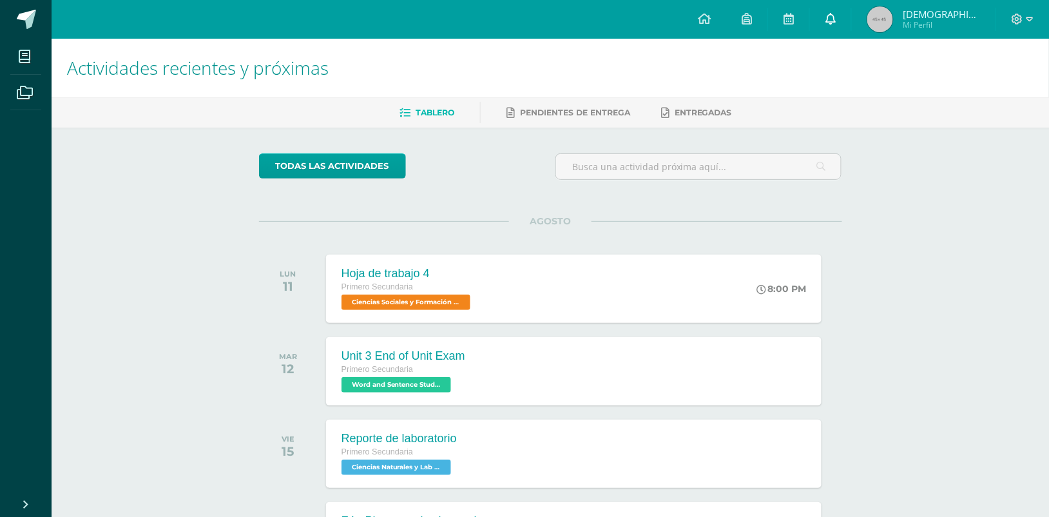
click at [851, 30] on link at bounding box center [830, 19] width 41 height 39
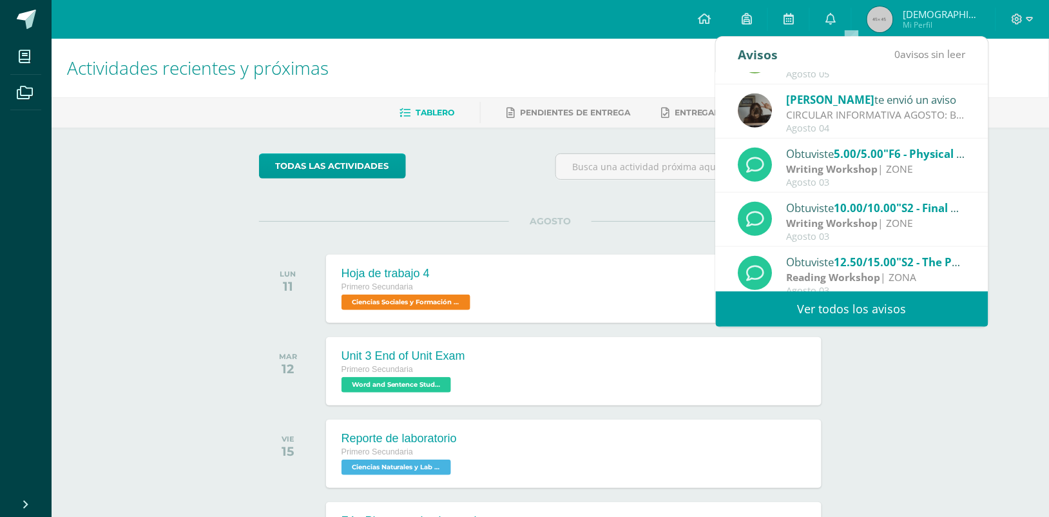
scroll to position [214, 0]
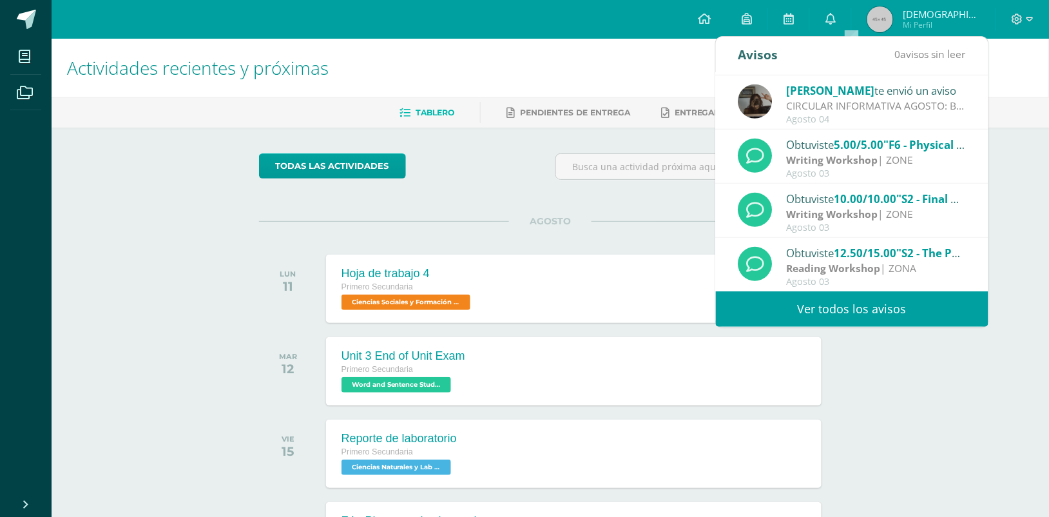
click at [871, 304] on link "Ver todos los avisos" at bounding box center [852, 308] width 273 height 35
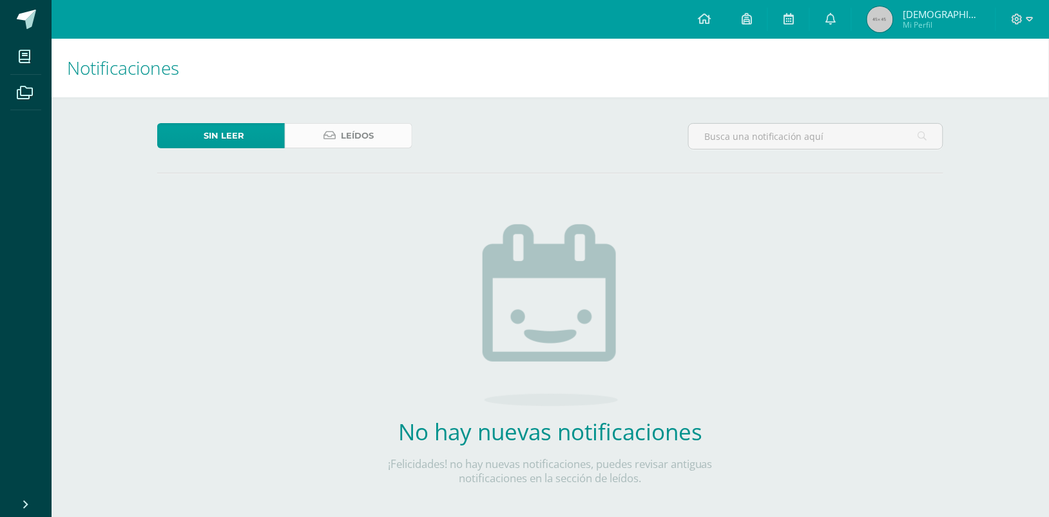
click at [379, 134] on link "Leídos" at bounding box center [349, 135] width 128 height 25
